Goal: Task Accomplishment & Management: Use online tool/utility

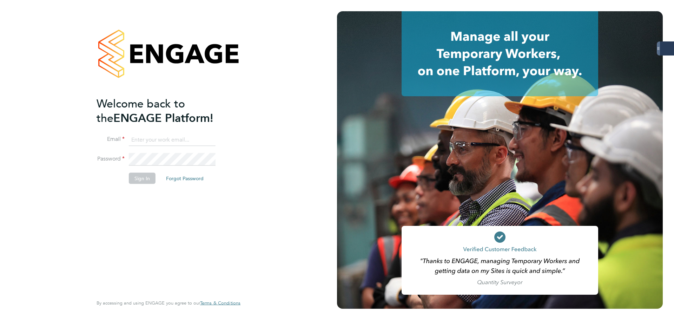
type input "probation@servicecare.org.uk"
click at [149, 182] on button "Sign In" at bounding box center [142, 178] width 27 height 11
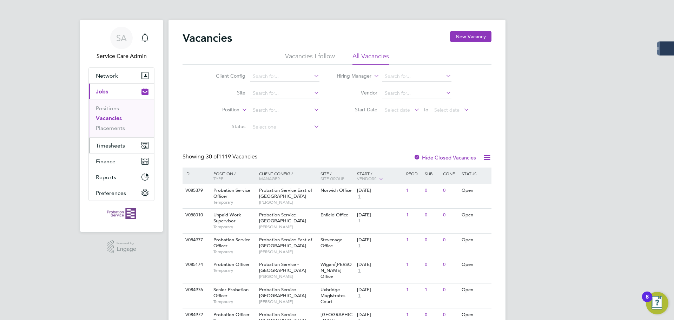
click at [108, 145] on span "Timesheets" at bounding box center [110, 145] width 29 height 7
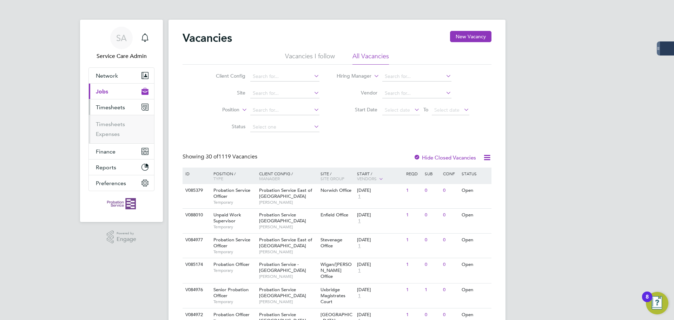
click at [105, 93] on span "Jobs" at bounding box center [102, 91] width 12 height 7
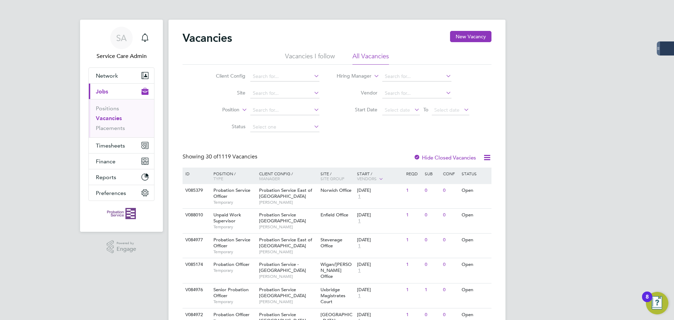
click at [113, 123] on li "Vacancies" at bounding box center [122, 120] width 53 height 10
click at [111, 130] on link "Placements" at bounding box center [110, 128] width 29 height 7
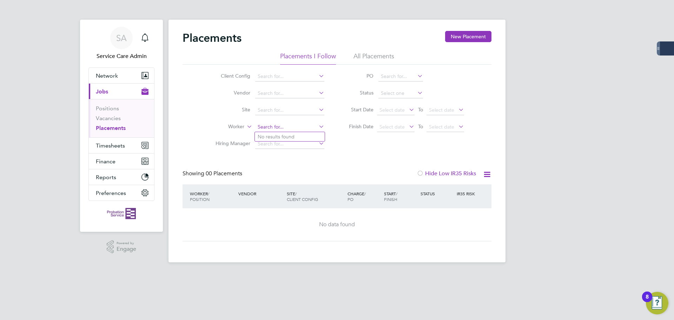
click at [267, 127] on input at bounding box center [289, 127] width 69 height 10
click at [112, 143] on span "Timesheets" at bounding box center [110, 145] width 29 height 7
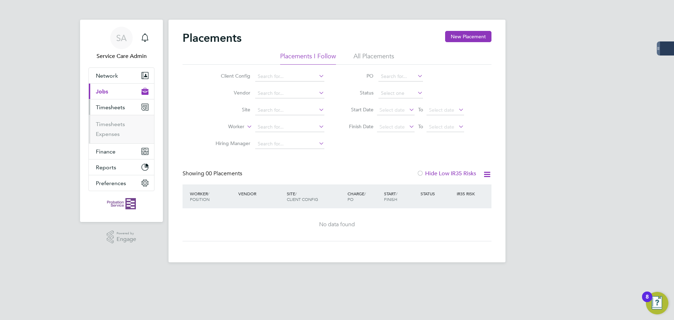
click at [101, 92] on span "Jobs" at bounding box center [102, 91] width 12 height 7
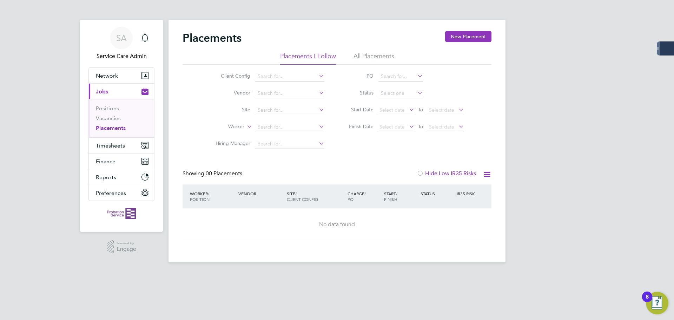
click at [112, 128] on link "Placements" at bounding box center [111, 128] width 30 height 7
click at [391, 113] on span "Select date" at bounding box center [396, 110] width 38 height 9
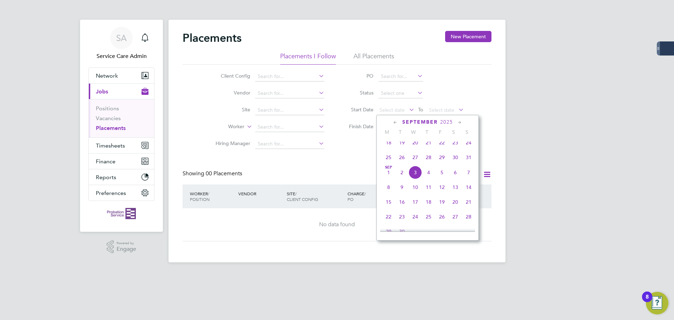
click at [392, 121] on icon at bounding box center [395, 123] width 7 height 8
click at [441, 147] on span "[DATE]" at bounding box center [441, 144] width 13 height 13
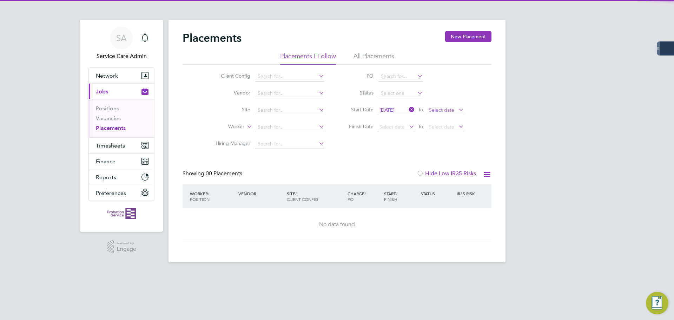
click at [441, 109] on span "Select date" at bounding box center [441, 110] width 25 height 6
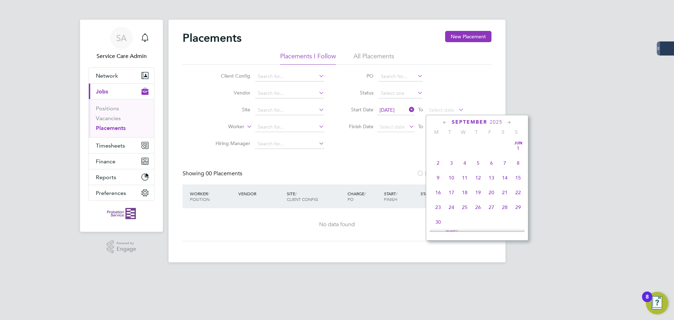
scroll to position [213, 0]
click at [516, 161] on span "31" at bounding box center [517, 157] width 13 height 13
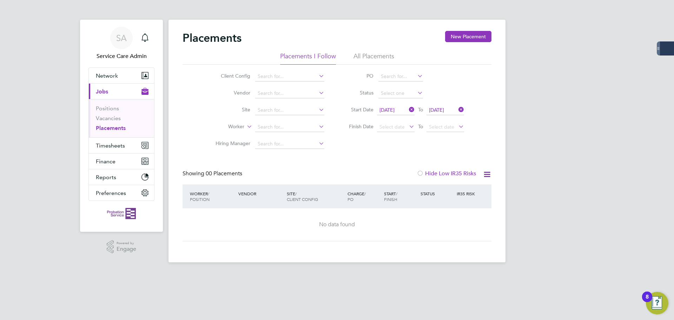
click at [364, 54] on li "All Placements" at bounding box center [373, 58] width 41 height 13
